Goal: Task Accomplishment & Management: Use online tool/utility

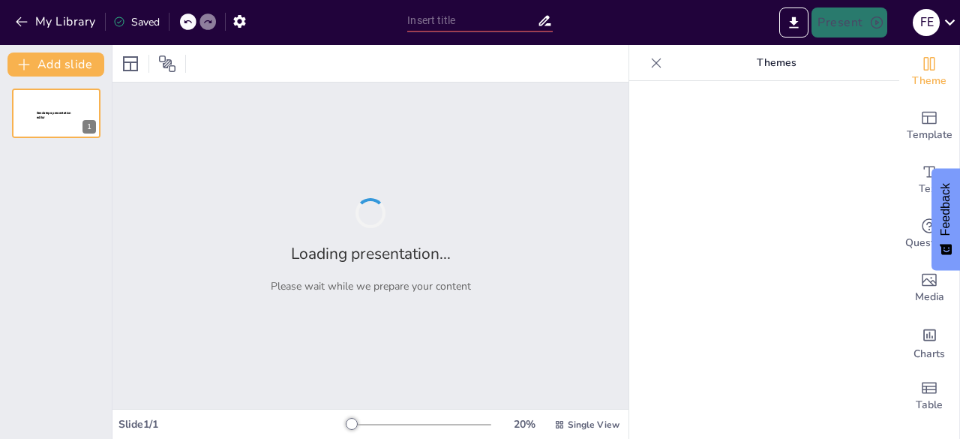
type input "Integrating Physical Activity and Nutrition for Effective [MEDICAL_DATA]"
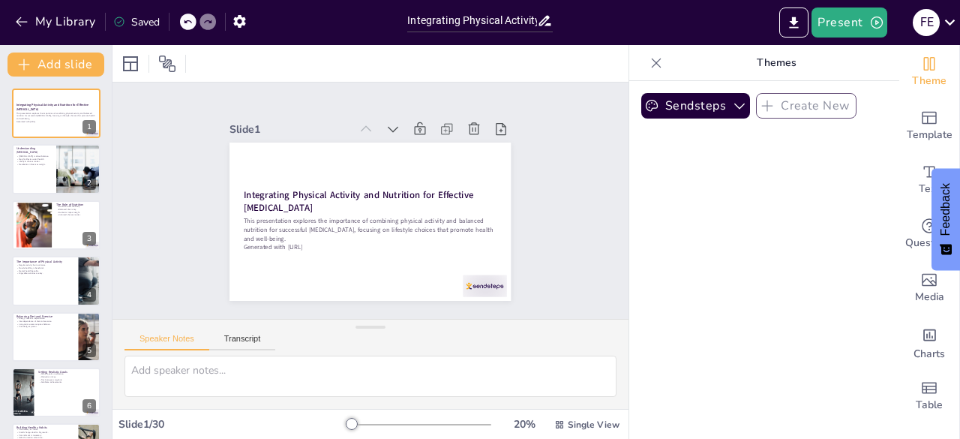
checkbox input "true"
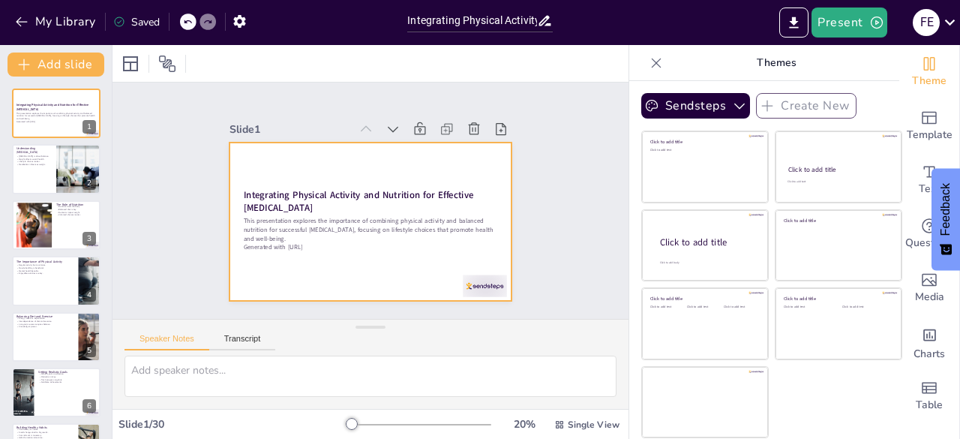
checkbox input "true"
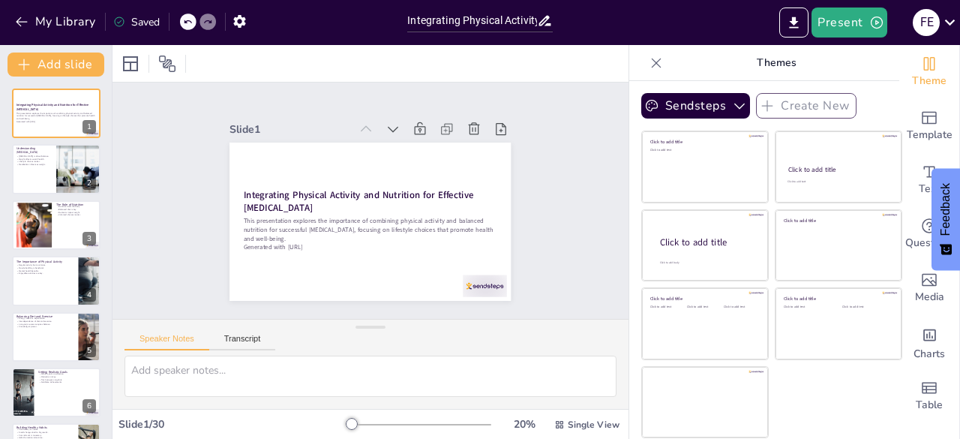
checkbox input "true"
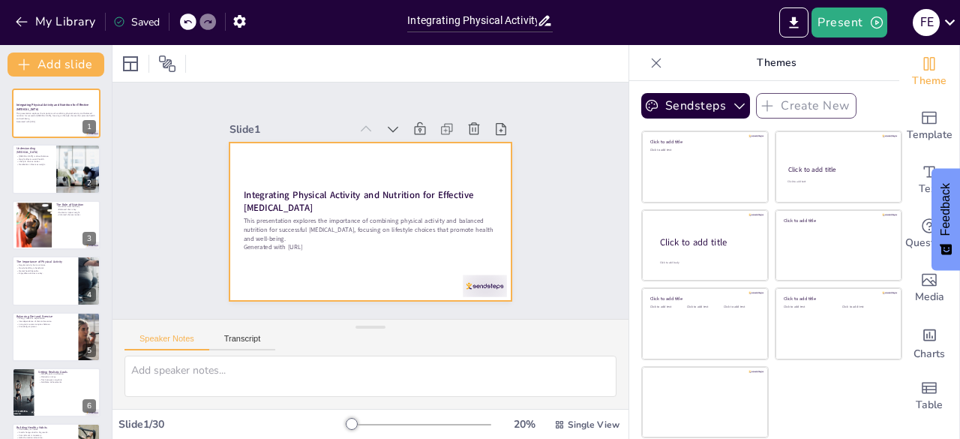
checkbox input "true"
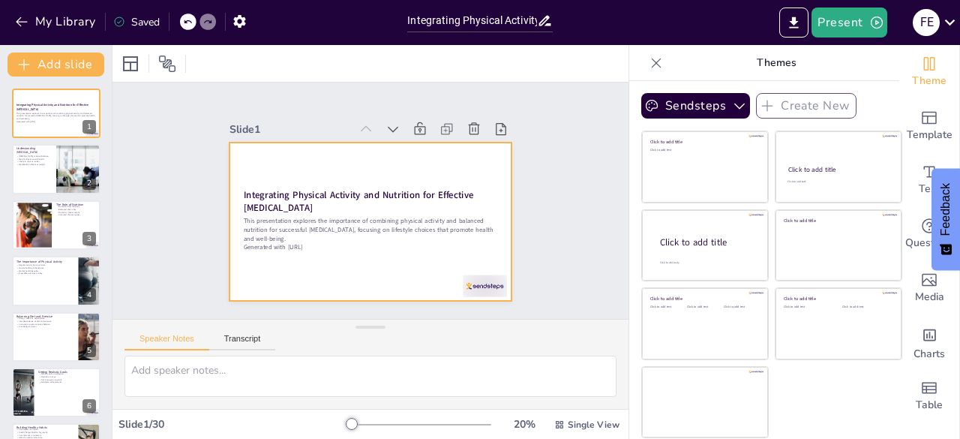
checkbox input "true"
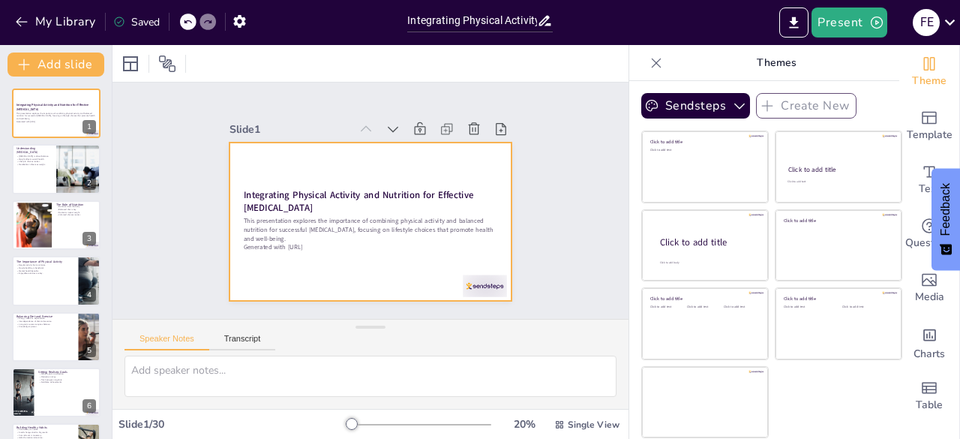
checkbox input "true"
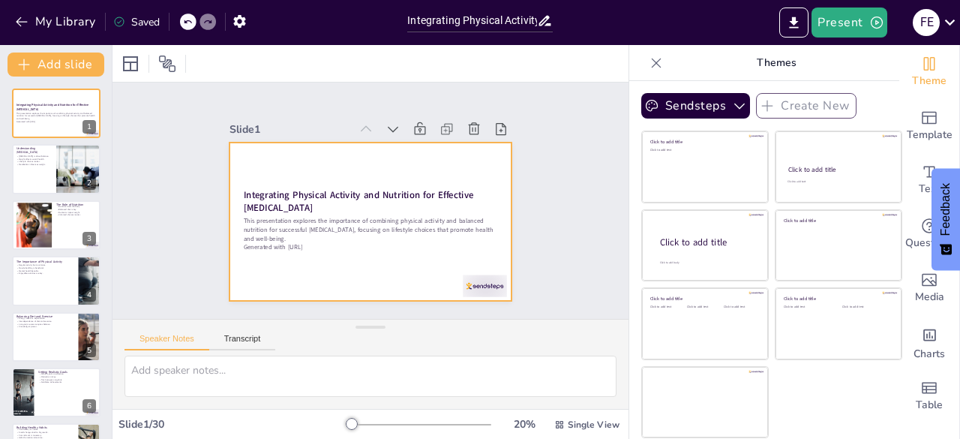
checkbox input "true"
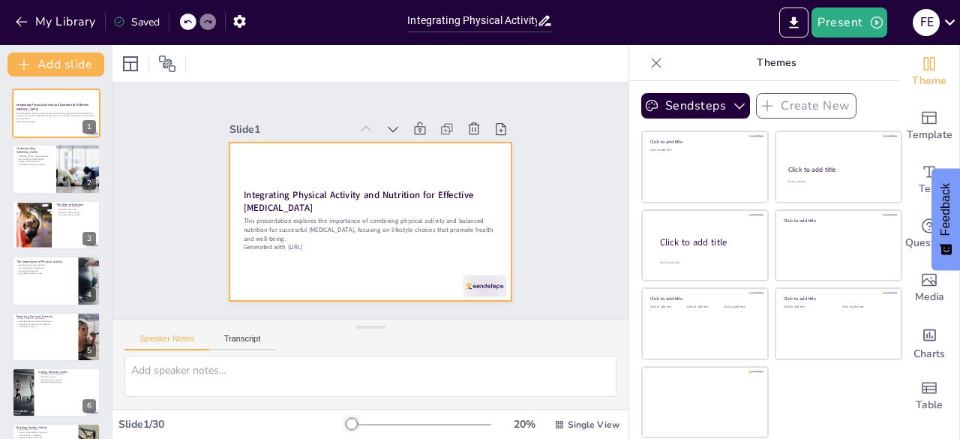
checkbox input "true"
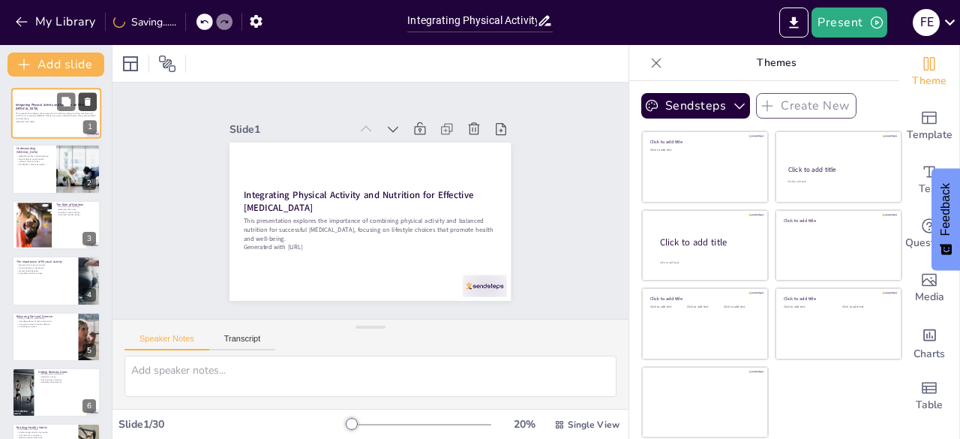
checkbox input "true"
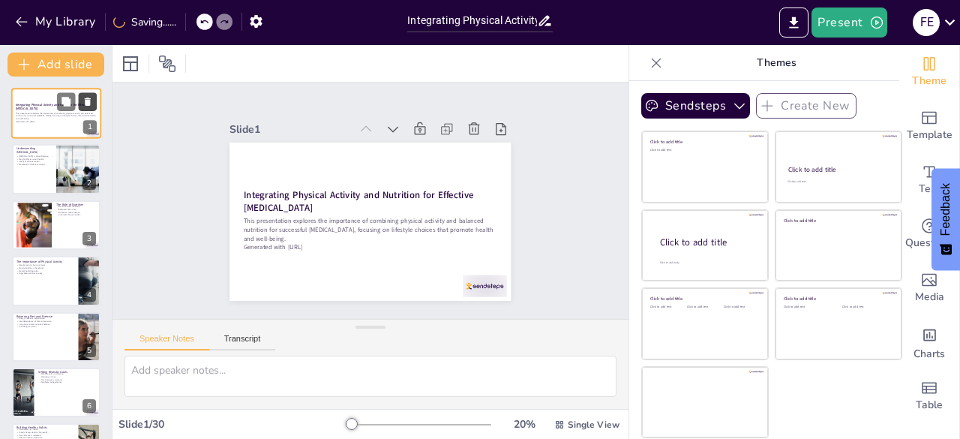
checkbox input "true"
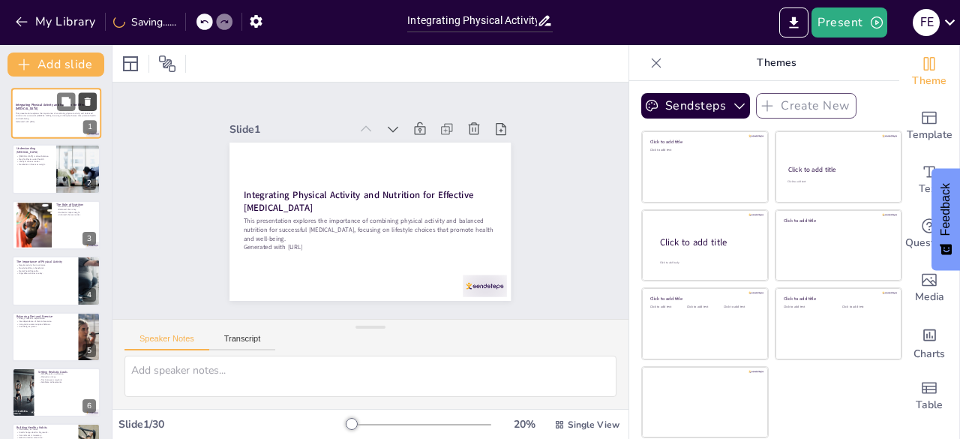
click at [82, 99] on icon at bounding box center [87, 102] width 10 height 10
type textarea "Understanding that [MEDICAL_DATA] requires a balance between calories consumed …"
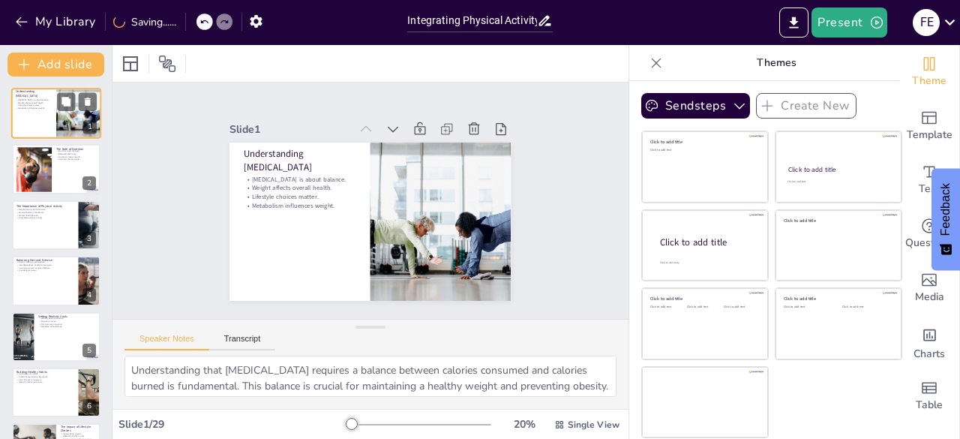
checkbox input "true"
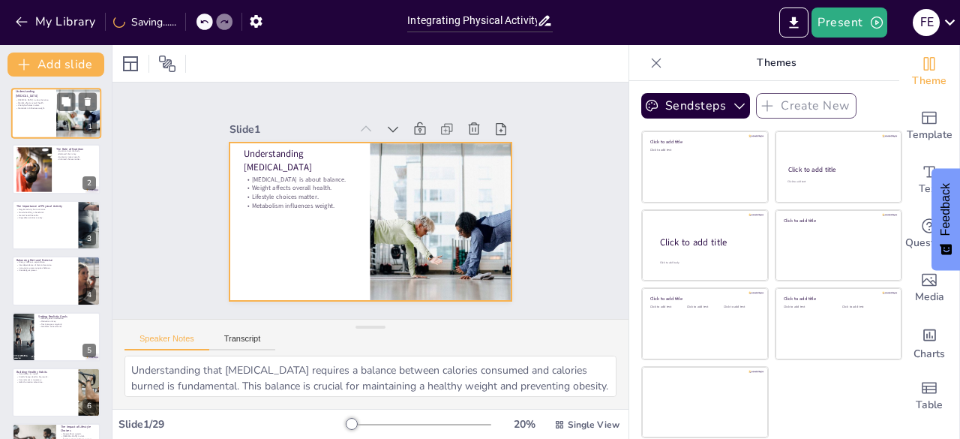
checkbox input "true"
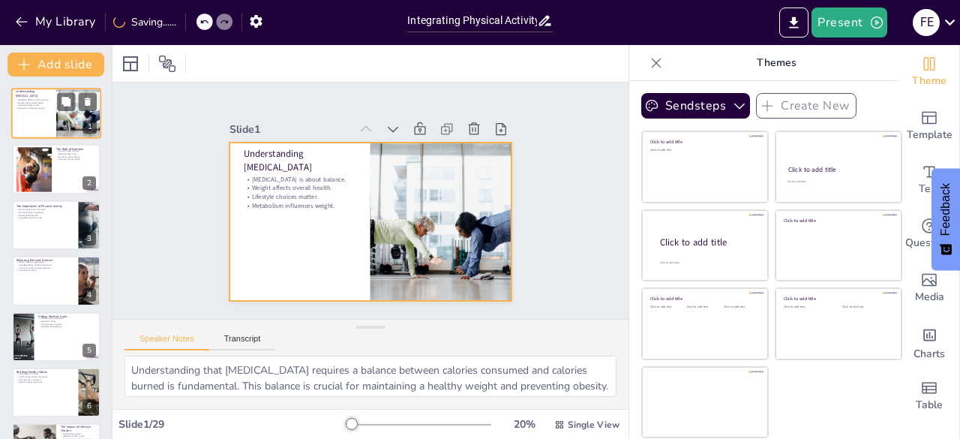
checkbox input "true"
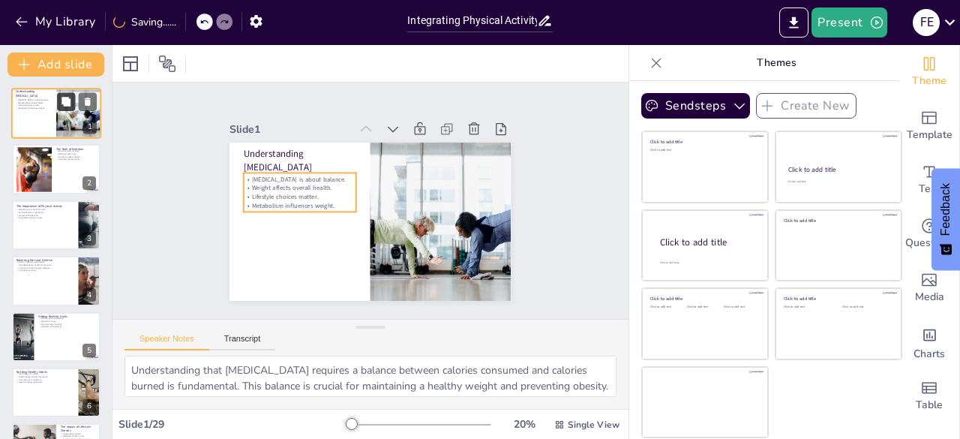
checkbox input "true"
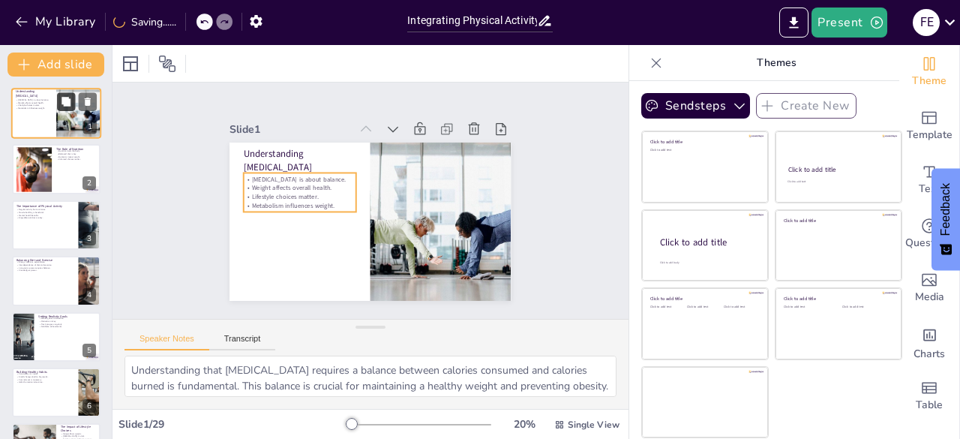
checkbox input "true"
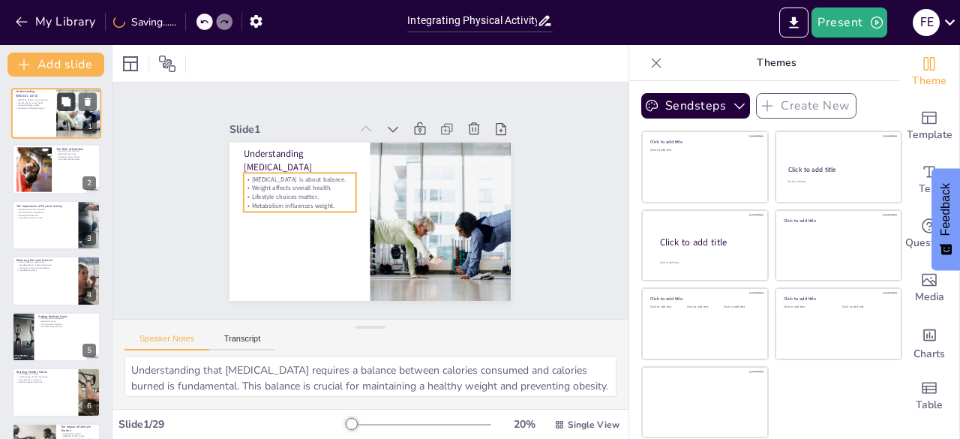
checkbox input "true"
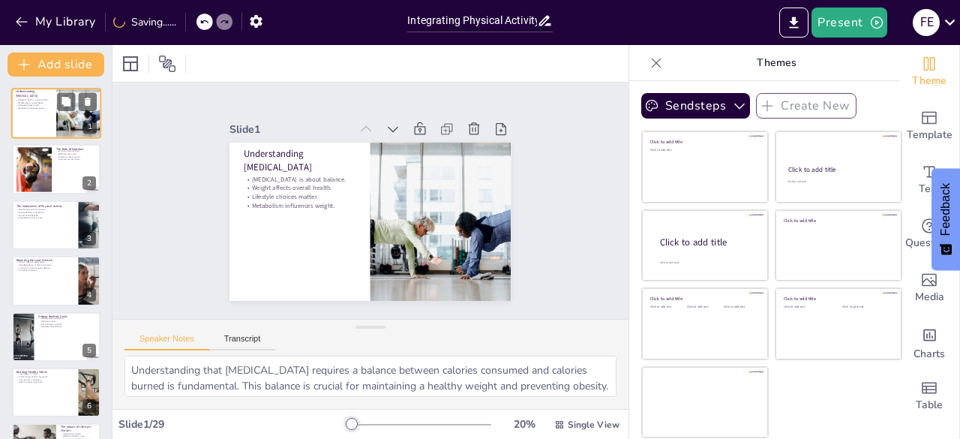
checkbox input "true"
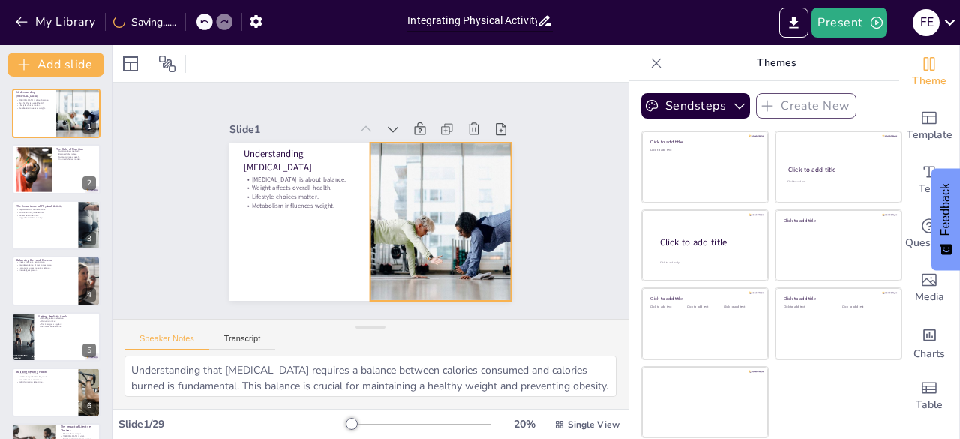
checkbox input "true"
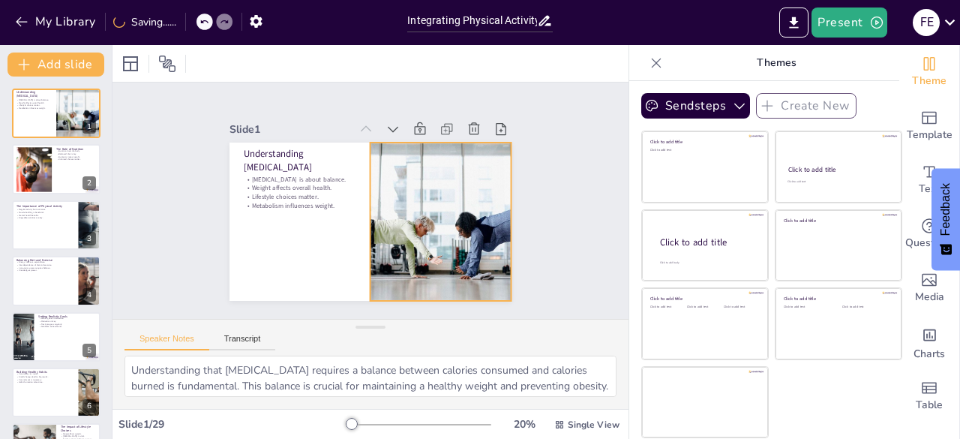
checkbox input "true"
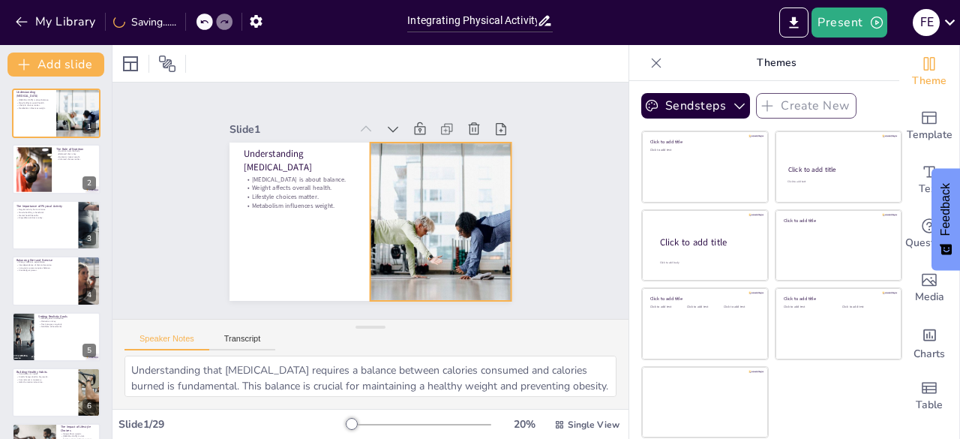
checkbox input "true"
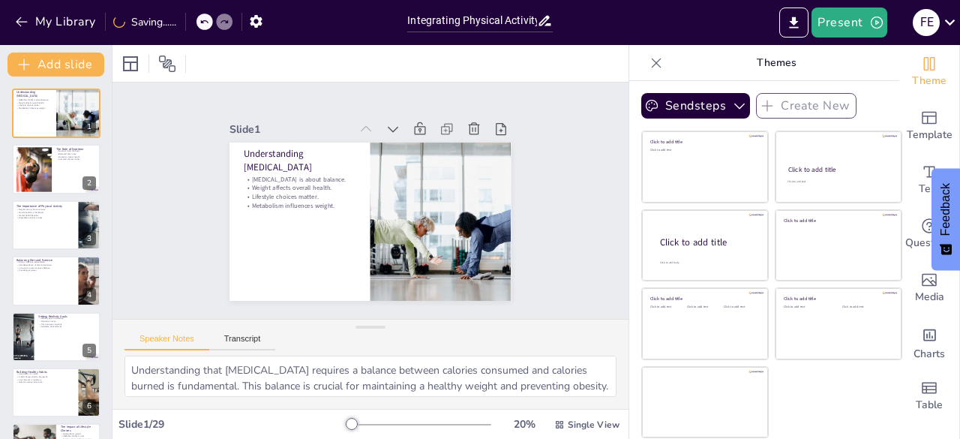
checkbox input "true"
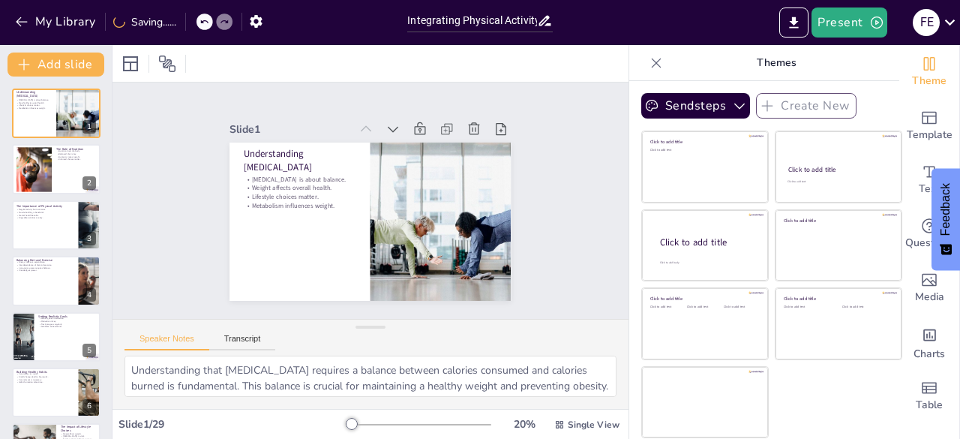
checkbox input "true"
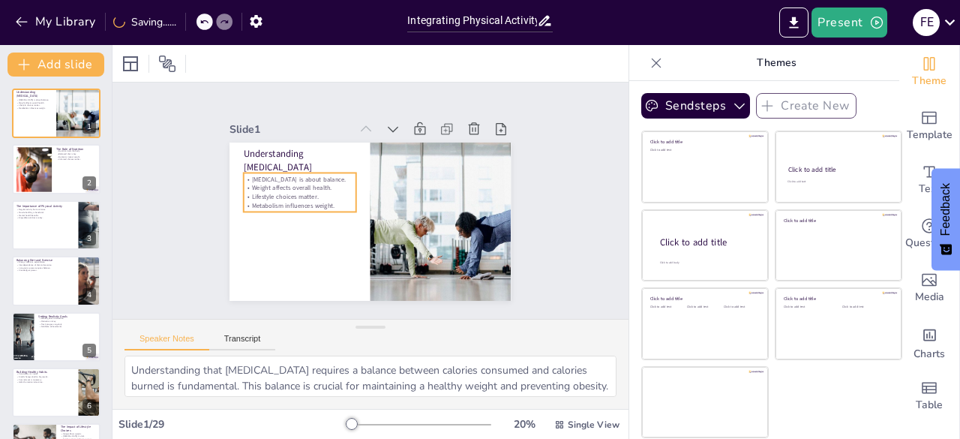
checkbox input "true"
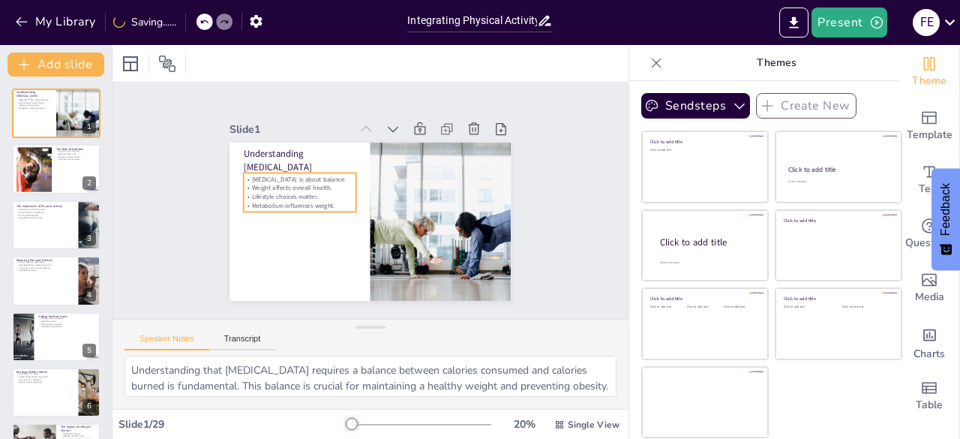
checkbox input "true"
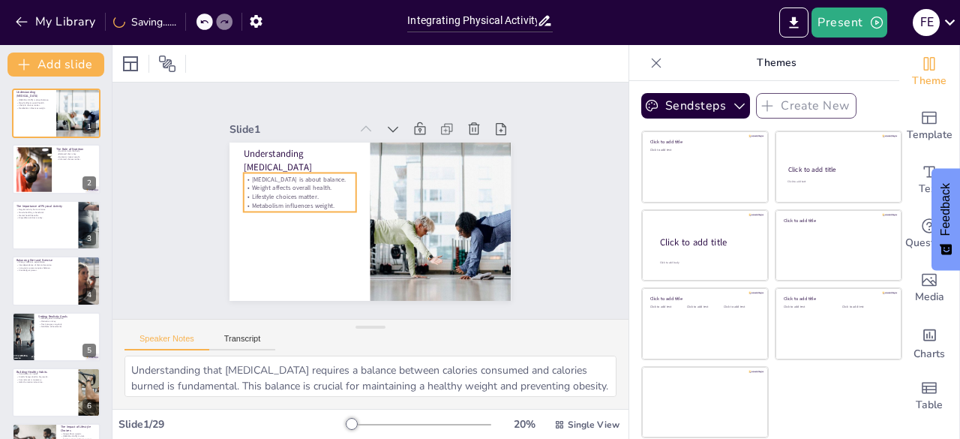
checkbox input "true"
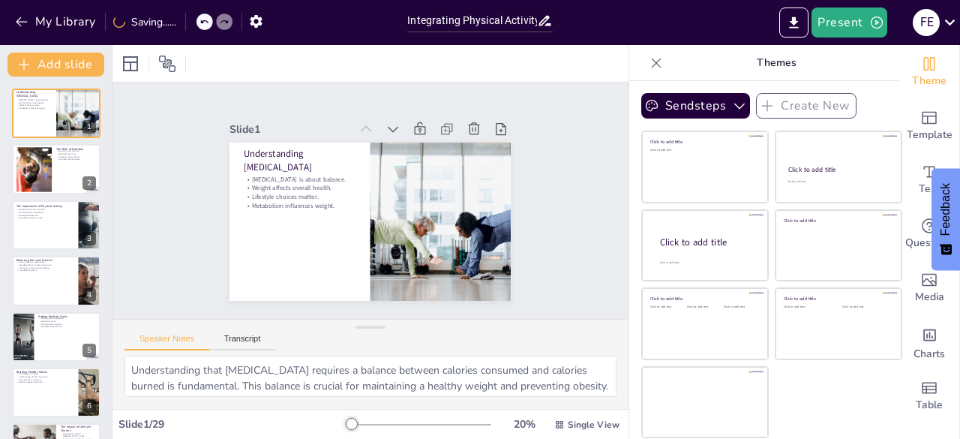
checkbox input "true"
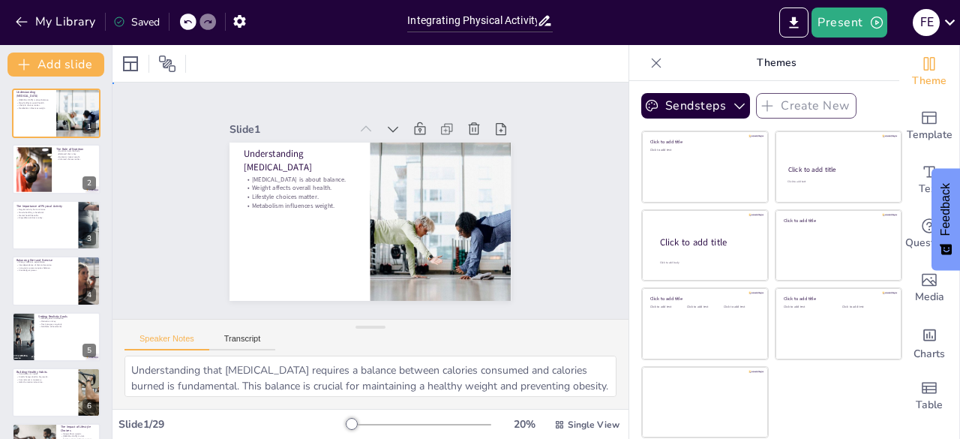
click at [191, 142] on div "Slide 1 Understanding [MEDICAL_DATA] [MEDICAL_DATA] is about balance. Weight af…" at bounding box center [369, 200] width 413 height 376
checkbox input "true"
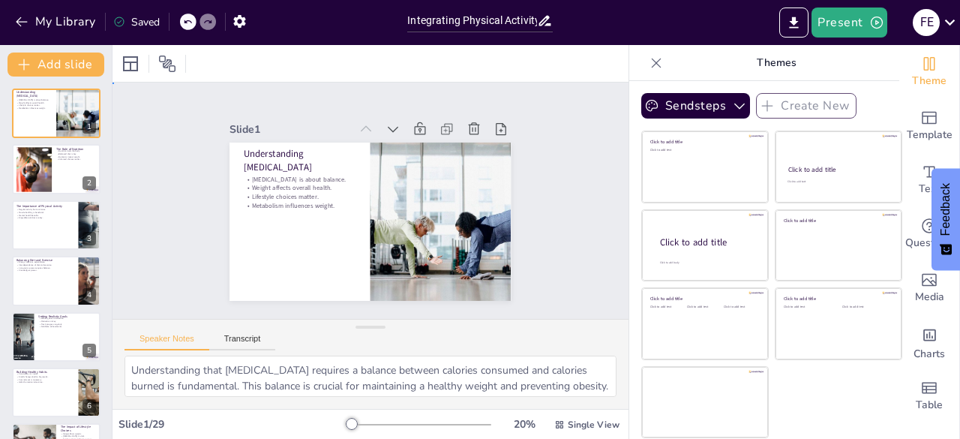
checkbox input "true"
click at [190, 17] on icon at bounding box center [187, 21] width 9 height 9
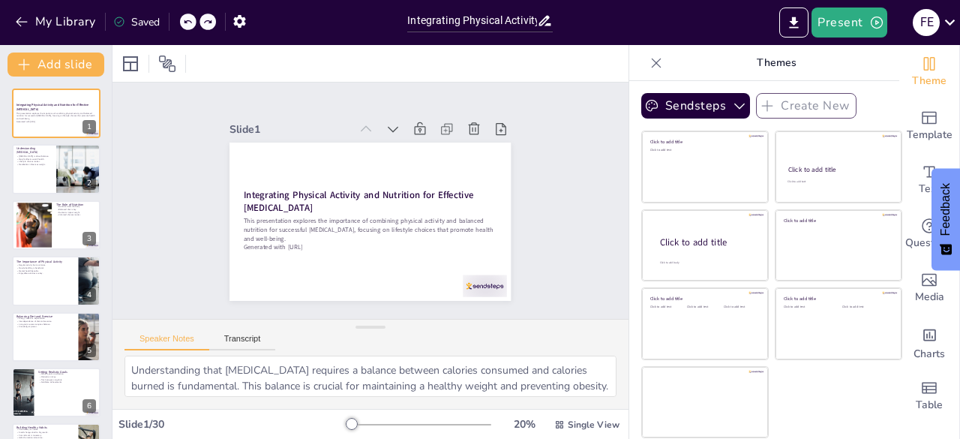
checkbox input "true"
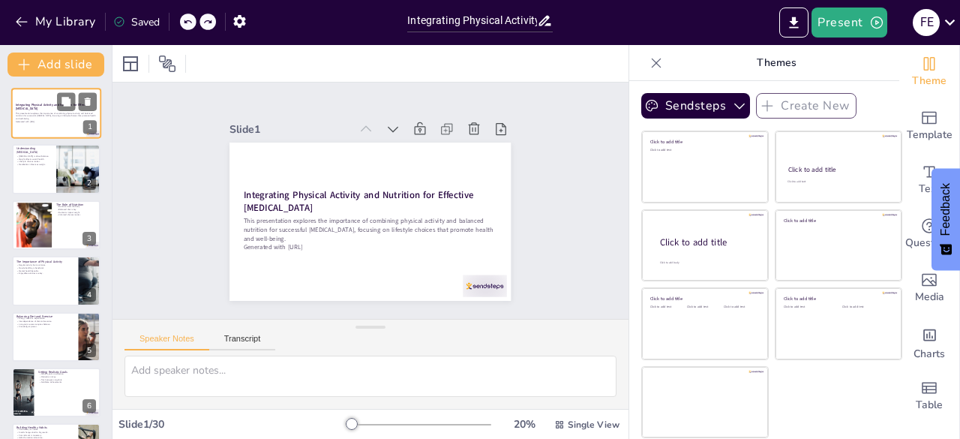
checkbox input "true"
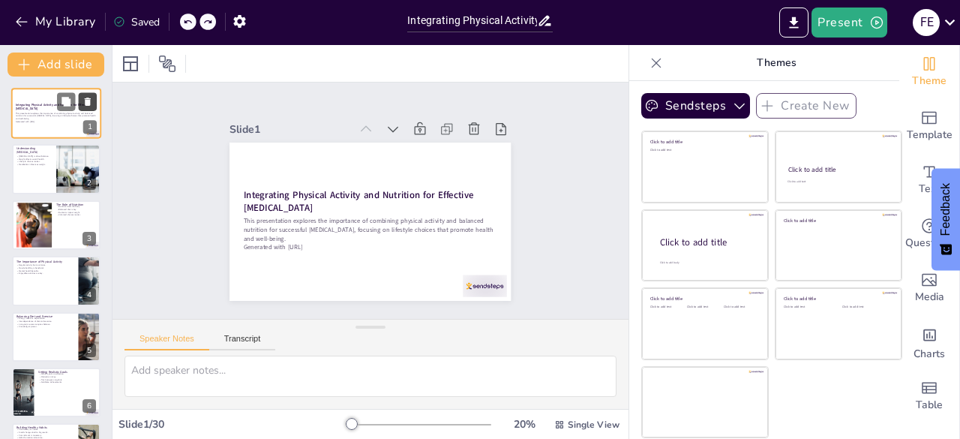
checkbox input "true"
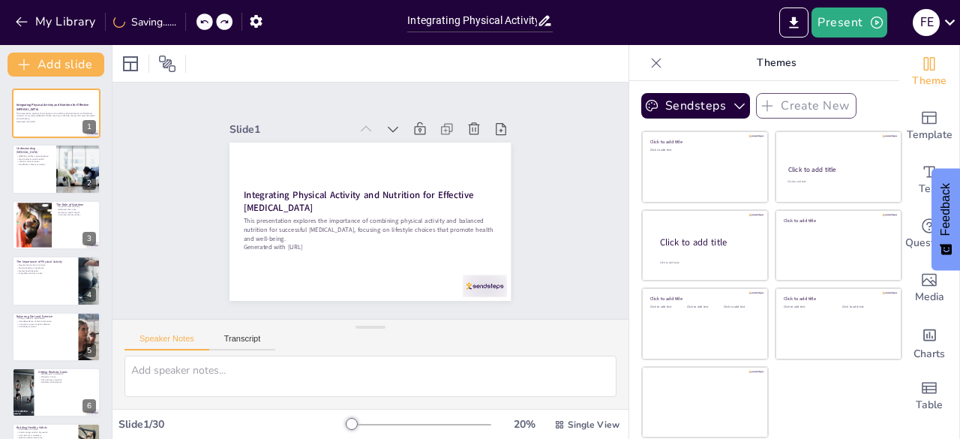
checkbox input "true"
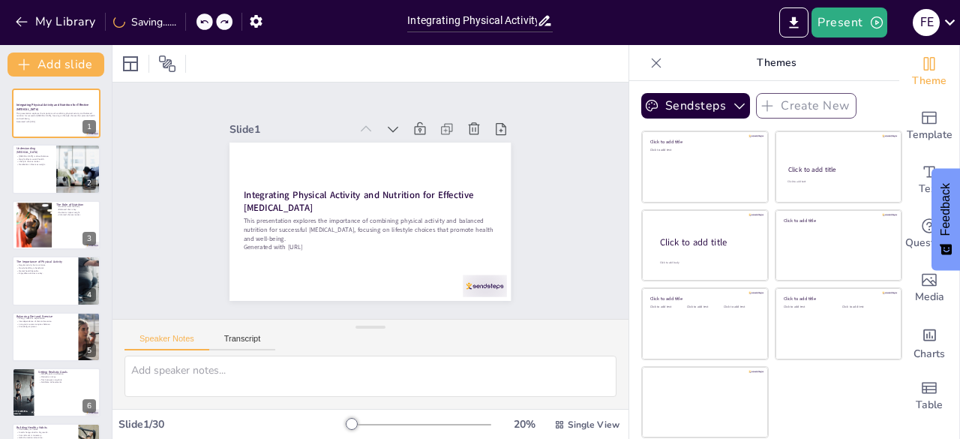
checkbox input "true"
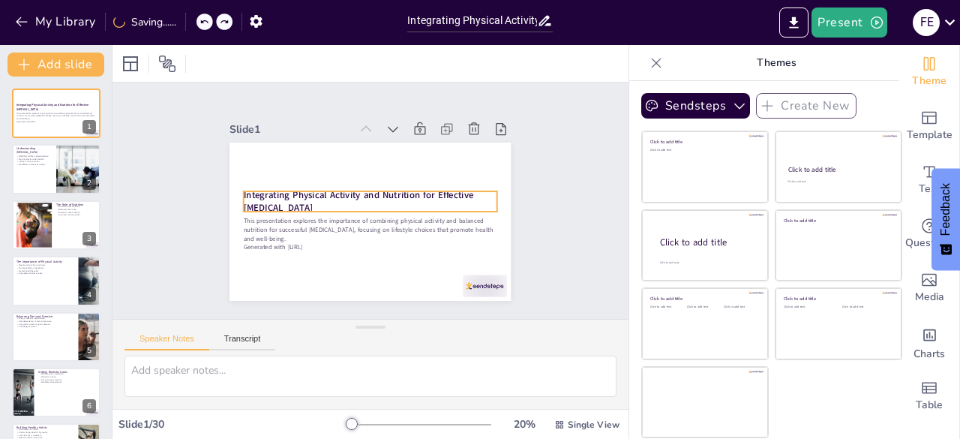
checkbox input "true"
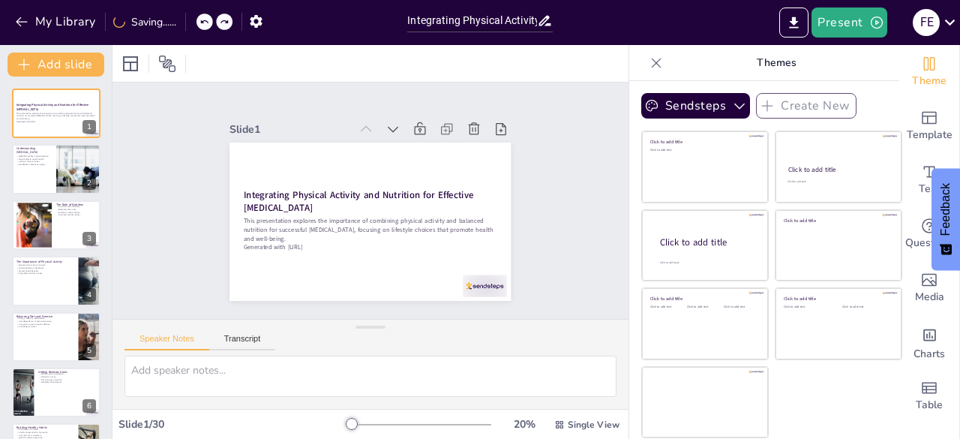
checkbox input "true"
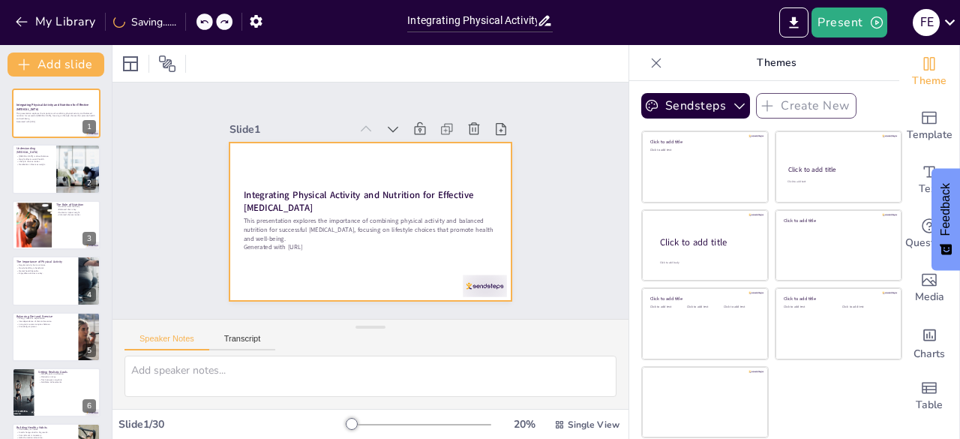
checkbox input "true"
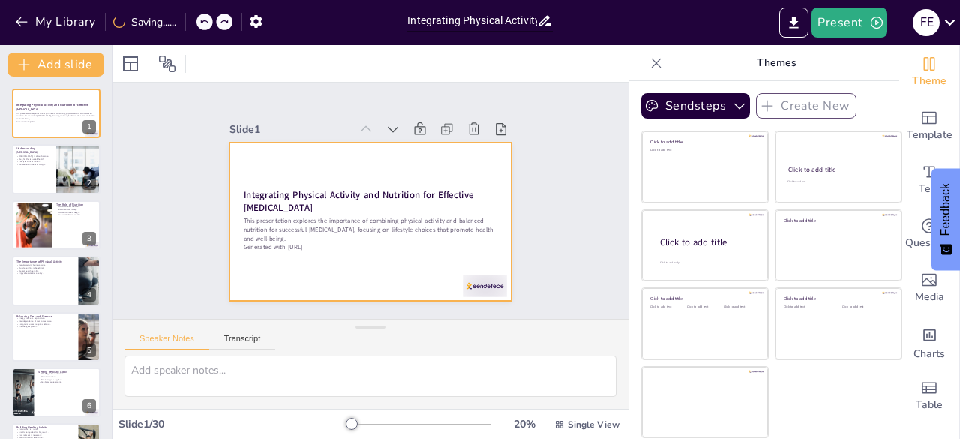
checkbox input "true"
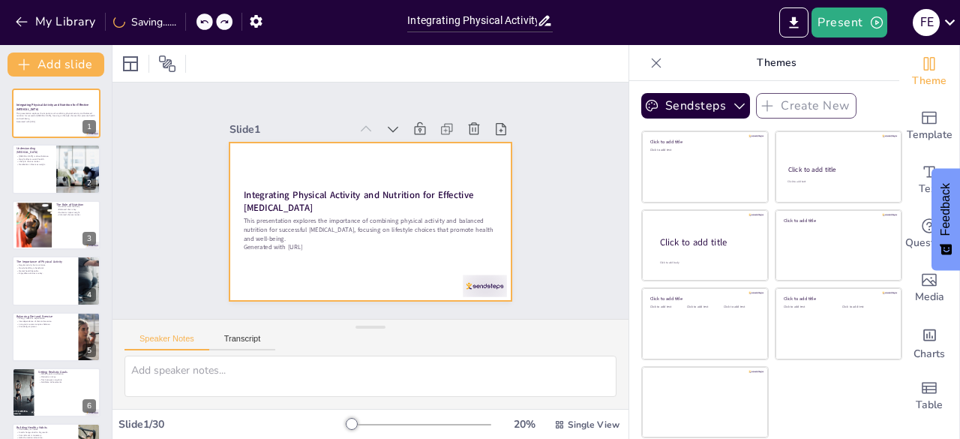
checkbox input "true"
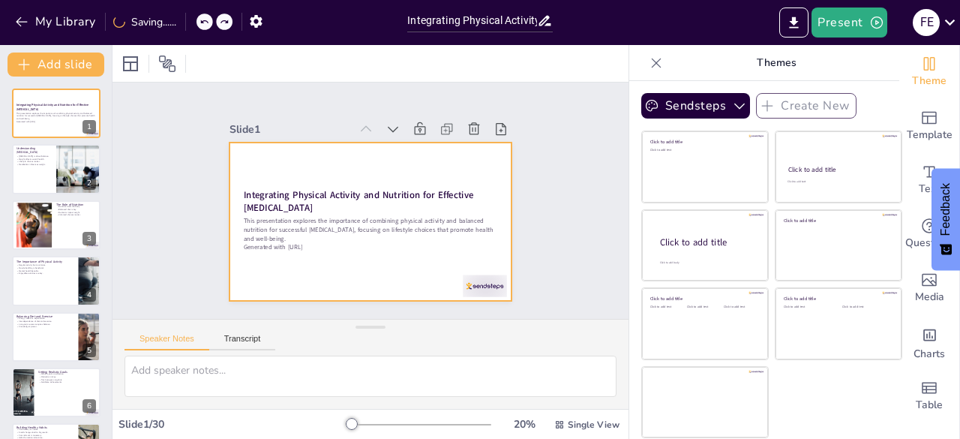
checkbox input "true"
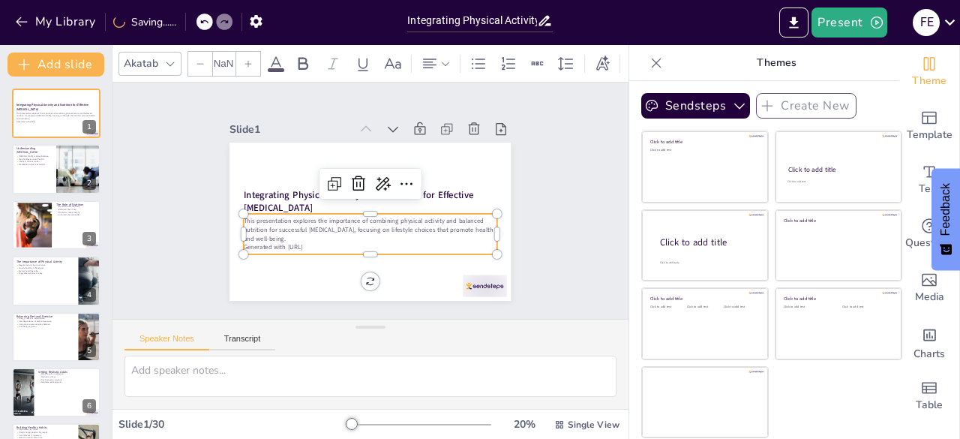
type input "32"
click at [355, 217] on p "This presentation explores the importance of combining physical activity and ba…" at bounding box center [370, 230] width 253 height 26
checkbox input "true"
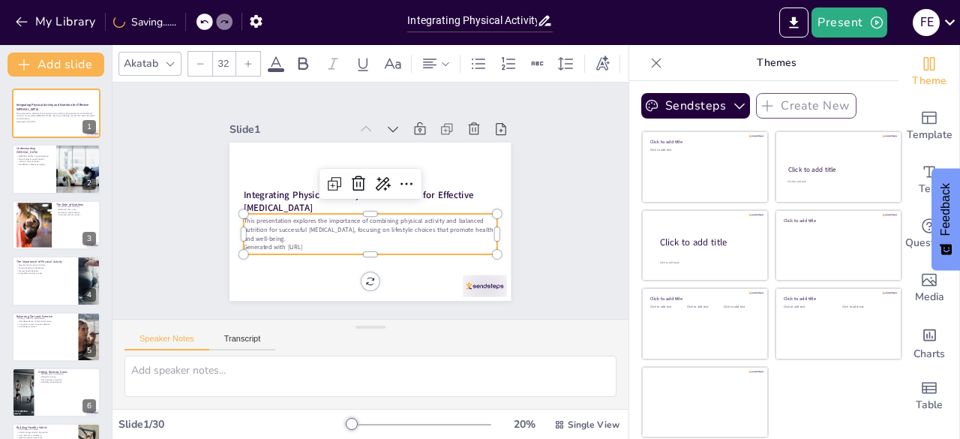
checkbox input "true"
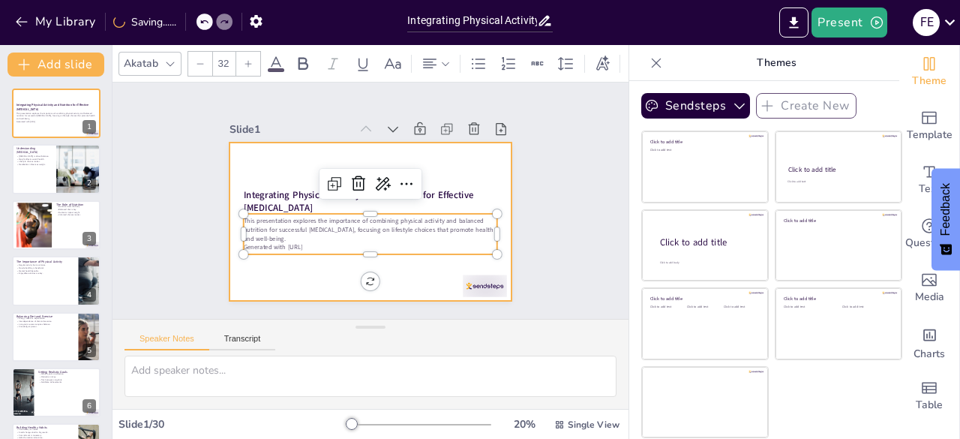
click at [242, 171] on div at bounding box center [353, 212] width 293 height 320
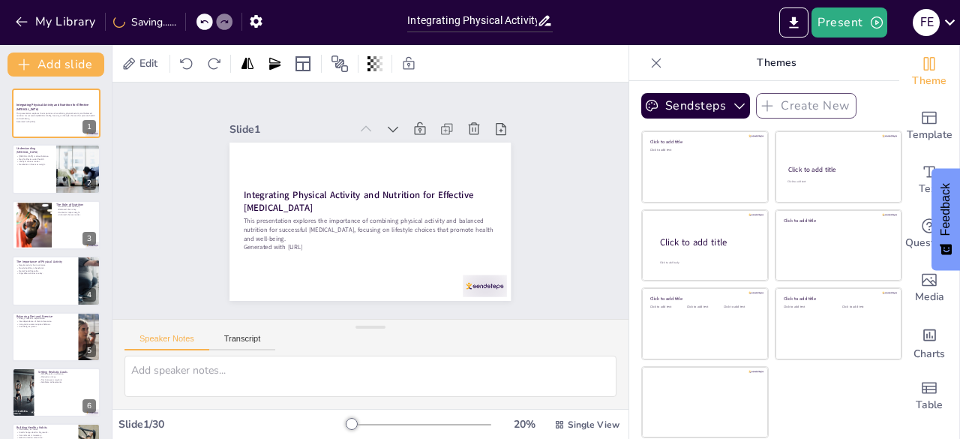
click at [198, 165] on div "Slide 1 Integrating Physical Activity and Nutrition for Effective [MEDICAL_DATA…" at bounding box center [370, 200] width 416 height 356
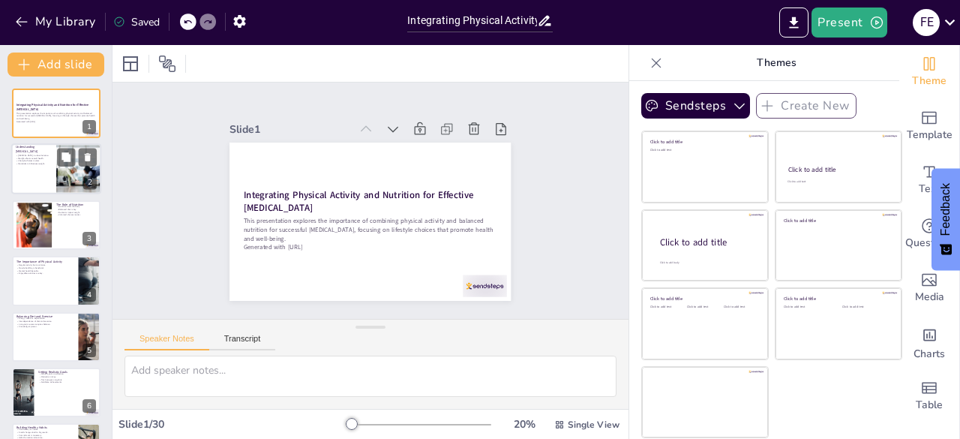
click at [31, 163] on p "Lifestyle choices matter." at bounding box center [34, 161] width 36 height 3
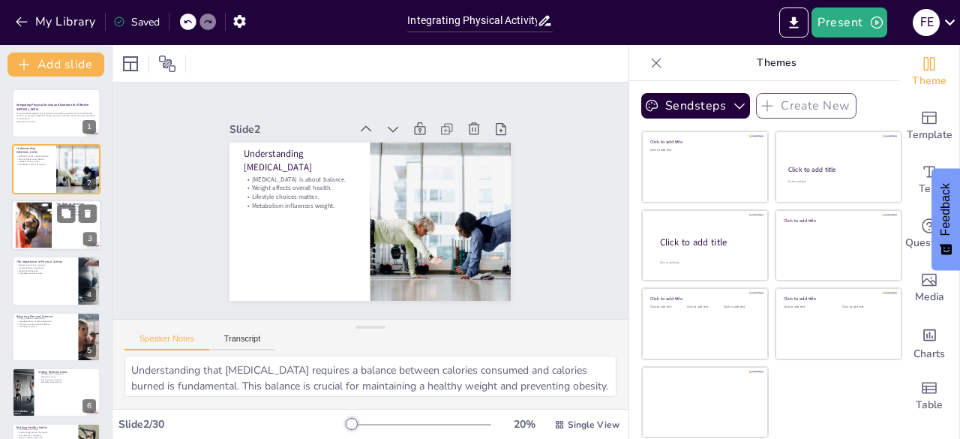
click at [32, 233] on div at bounding box center [33, 225] width 68 height 46
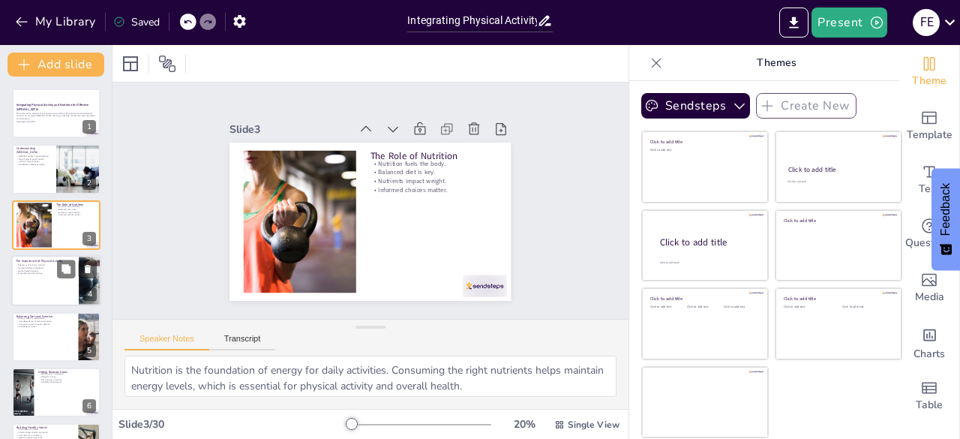
click at [33, 289] on div at bounding box center [56, 280] width 90 height 51
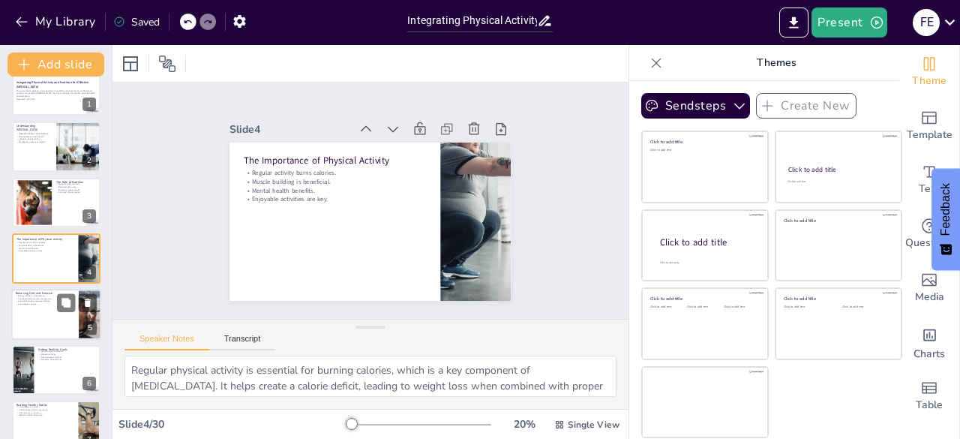
click at [52, 321] on div at bounding box center [56, 314] width 90 height 51
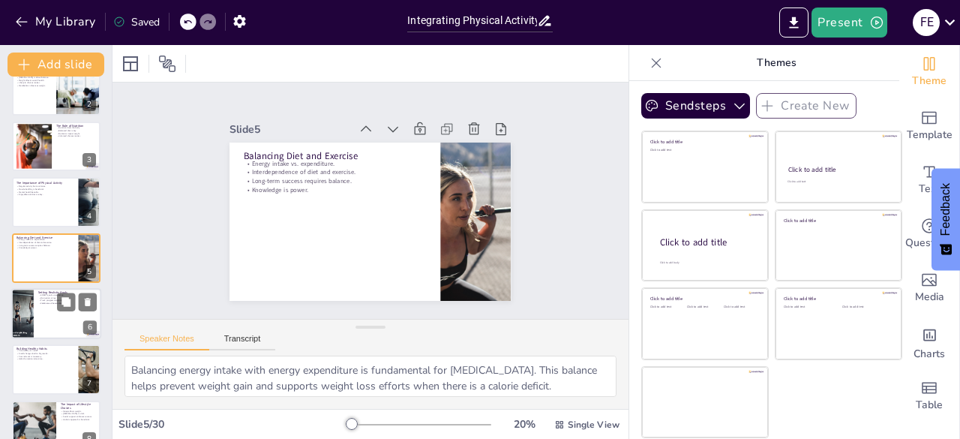
scroll to position [154, 0]
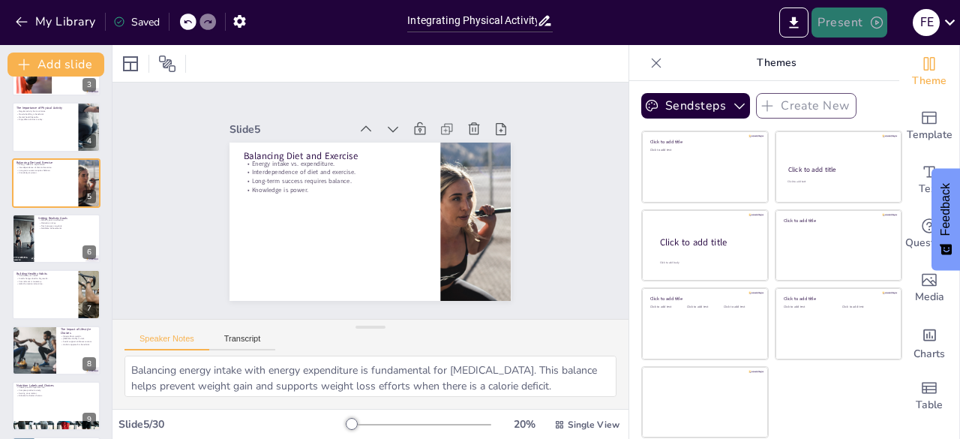
click at [848, 19] on button "Present" at bounding box center [848, 22] width 75 height 30
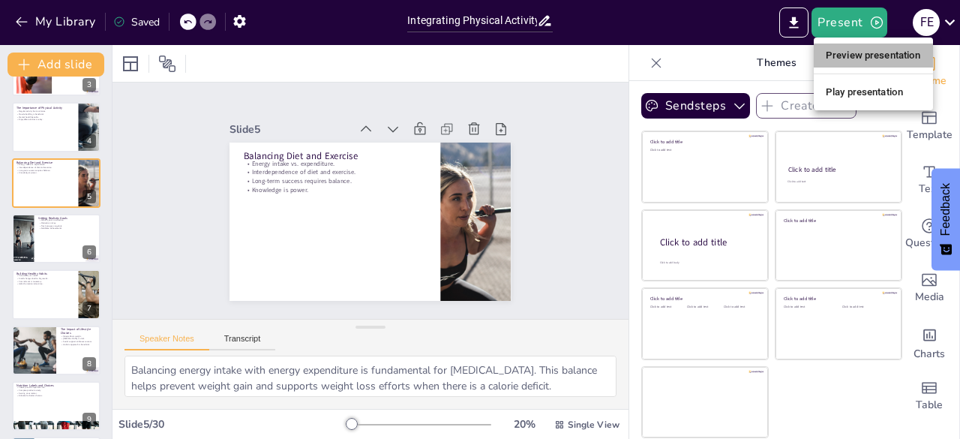
click at [855, 59] on li "Preview presentation" at bounding box center [872, 55] width 119 height 24
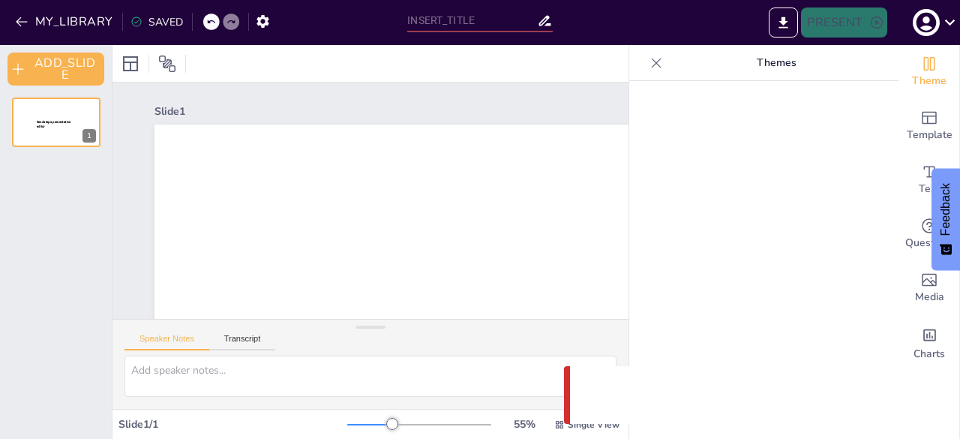
type input "Integrating Physical Activity and Nutrition for Effective [MEDICAL_DATA]"
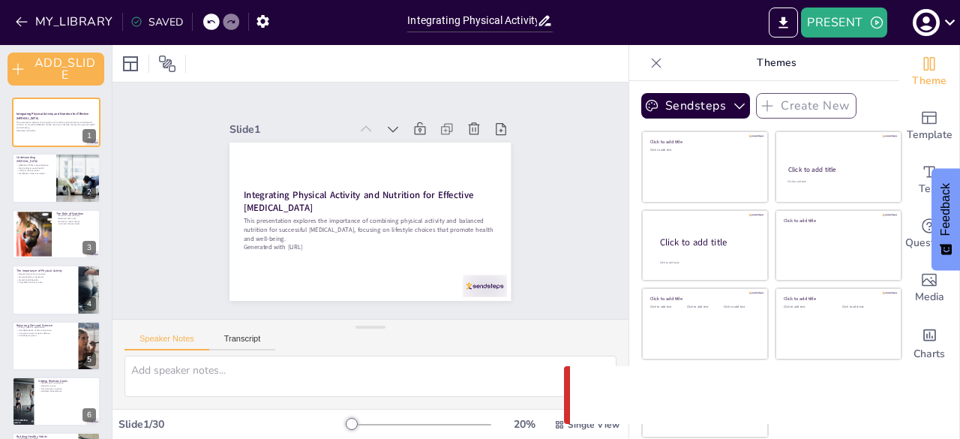
checkbox input "true"
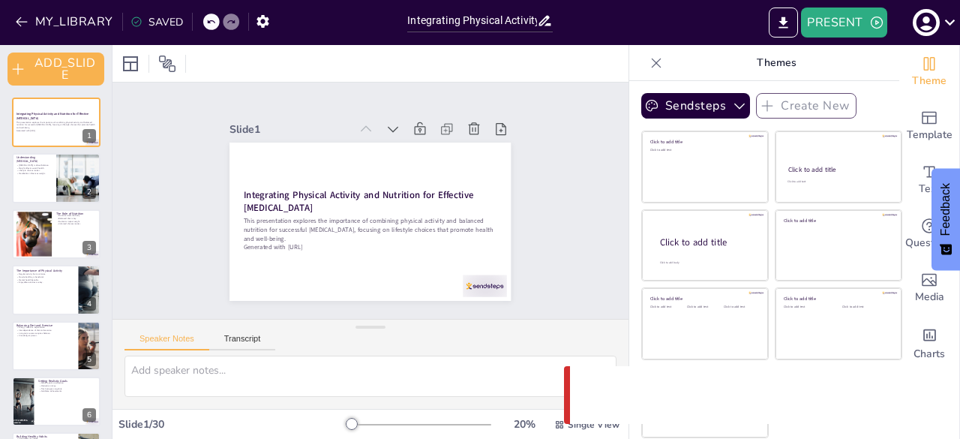
checkbox input "true"
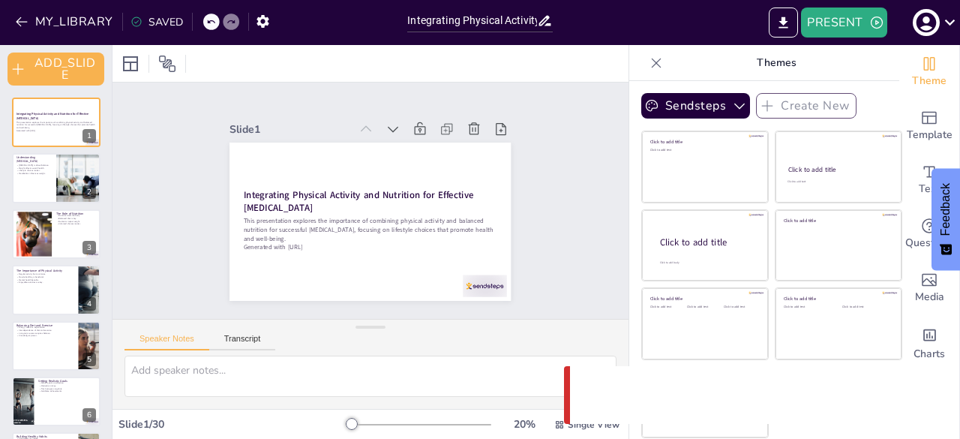
checkbox input "true"
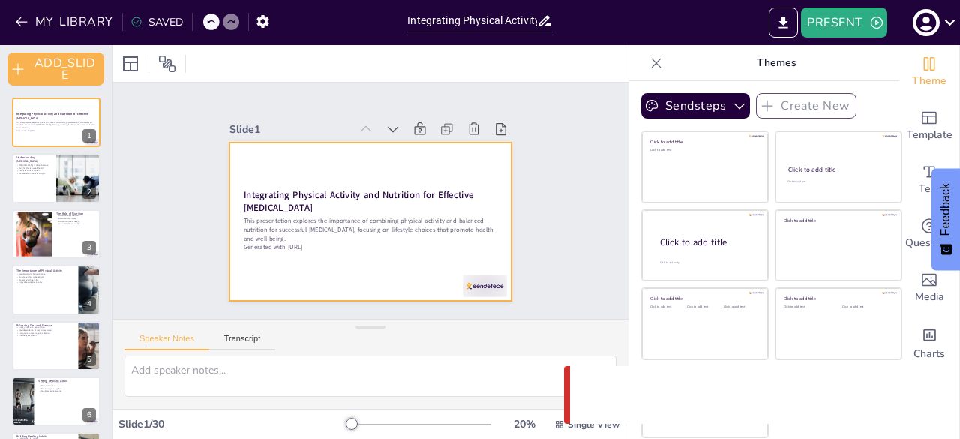
checkbox input "true"
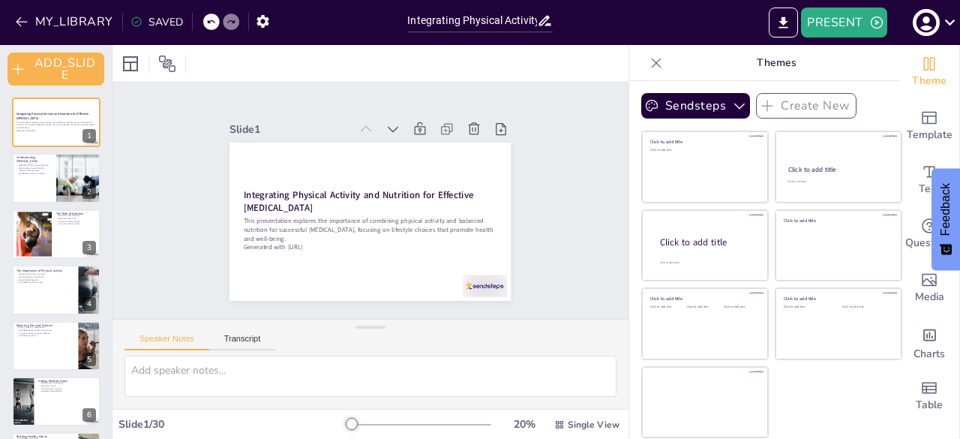
checkbox input "true"
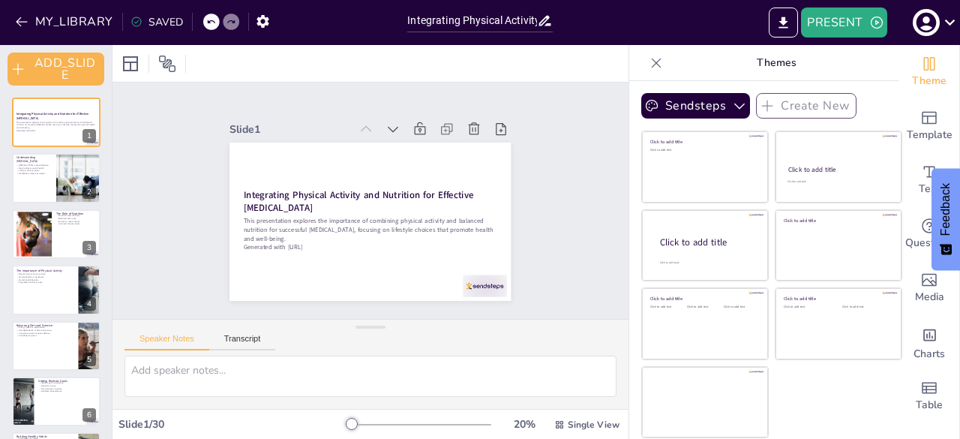
checkbox input "true"
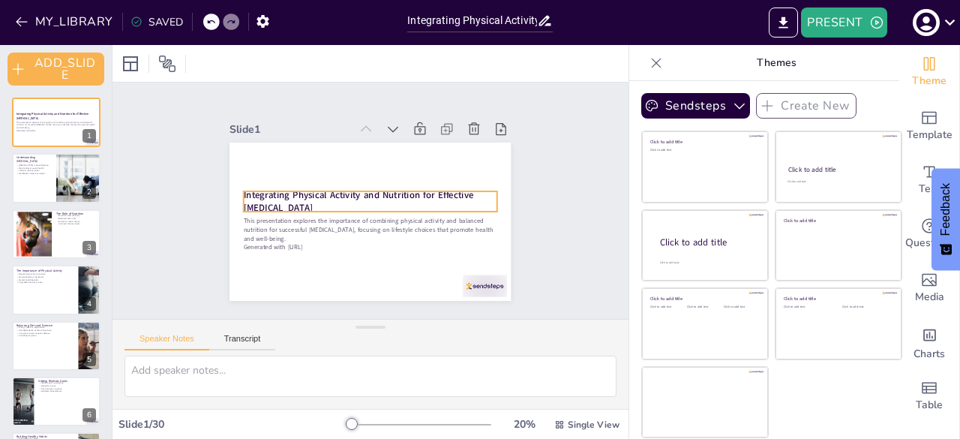
checkbox input "true"
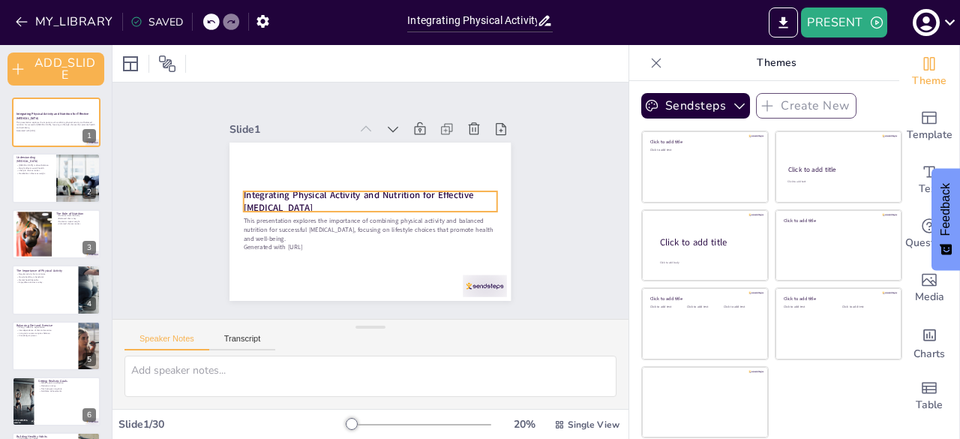
checkbox input "true"
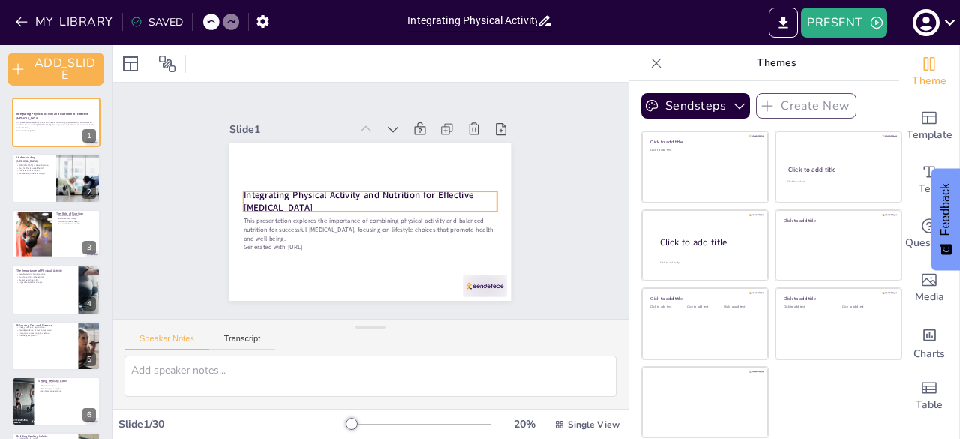
checkbox input "true"
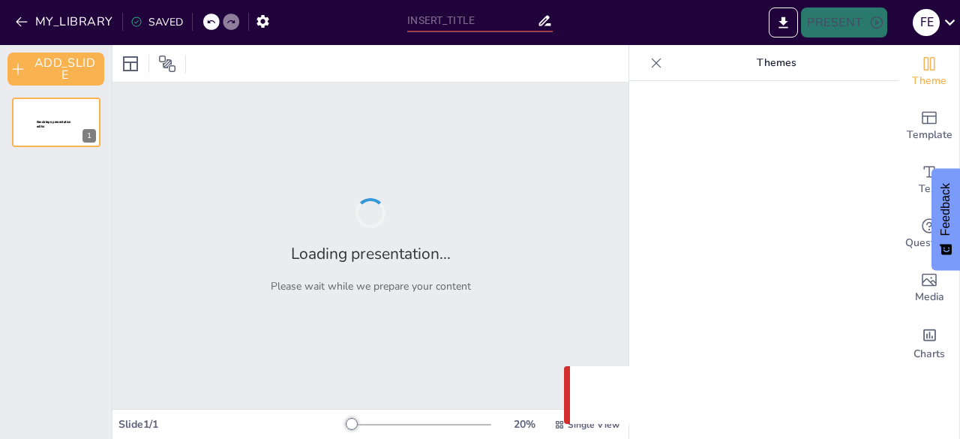
type input "Integrating Physical Activity and Nutrition for Effective [MEDICAL_DATA]"
